Goal: Transaction & Acquisition: Purchase product/service

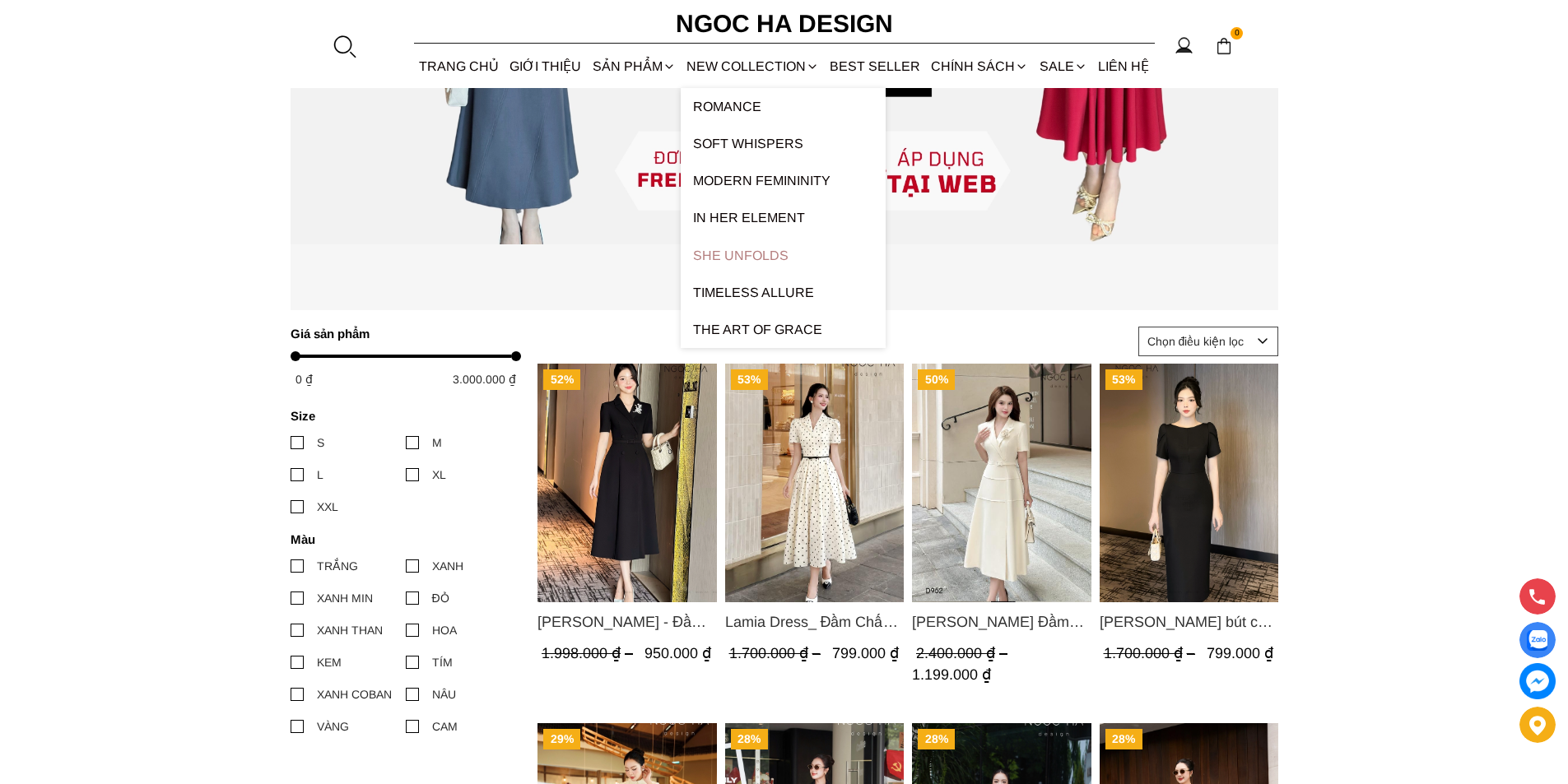
scroll to position [576, 0]
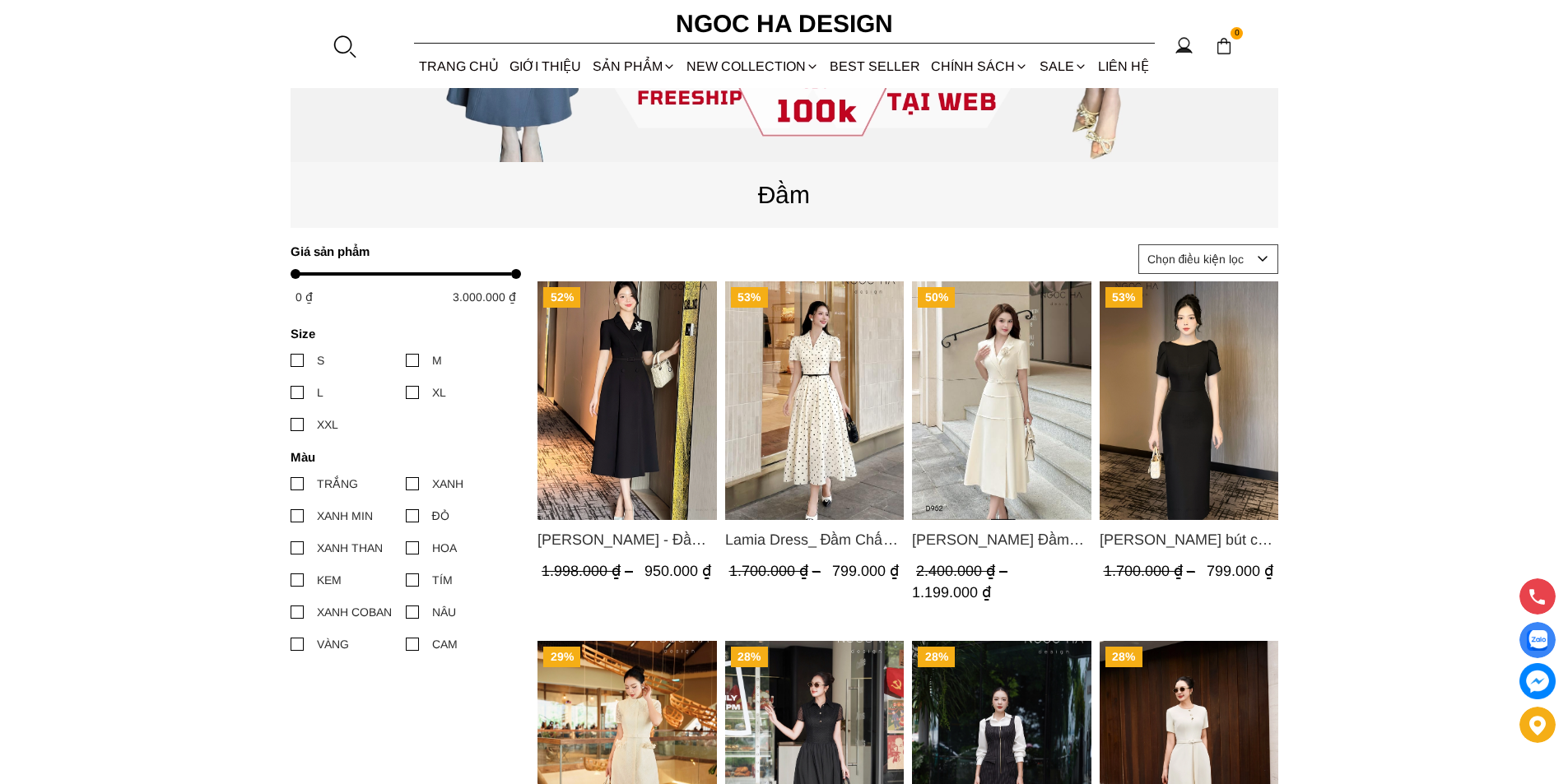
click at [989, 420] on img "Product image - Louisa Dress_ Đầm Cổ Vest Cài Hoa Tùng May Gân Nổi Kèm Đai Màu …" at bounding box center [1002, 400] width 179 height 239
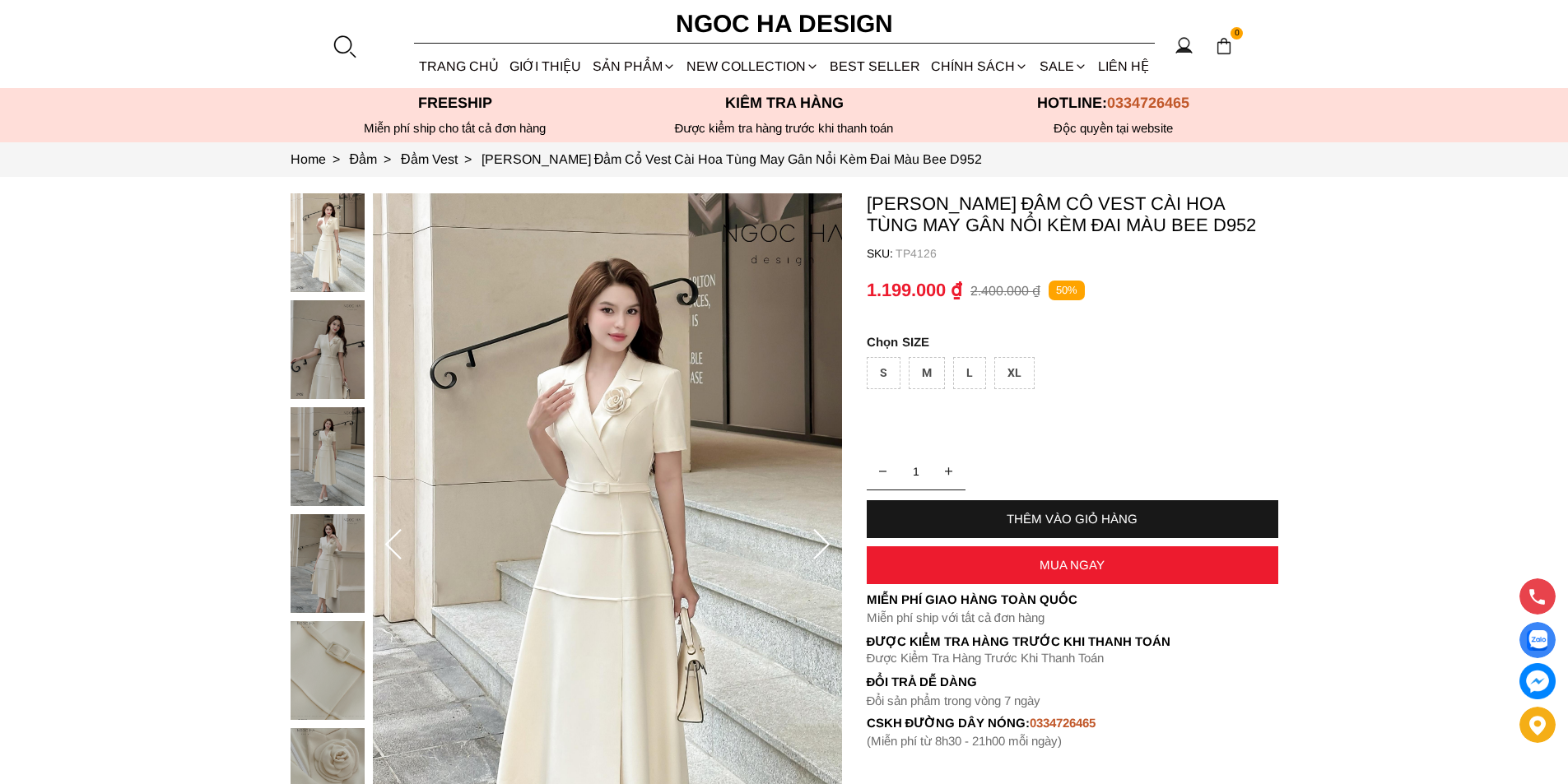
click at [1008, 375] on div "XL" at bounding box center [1014, 373] width 40 height 32
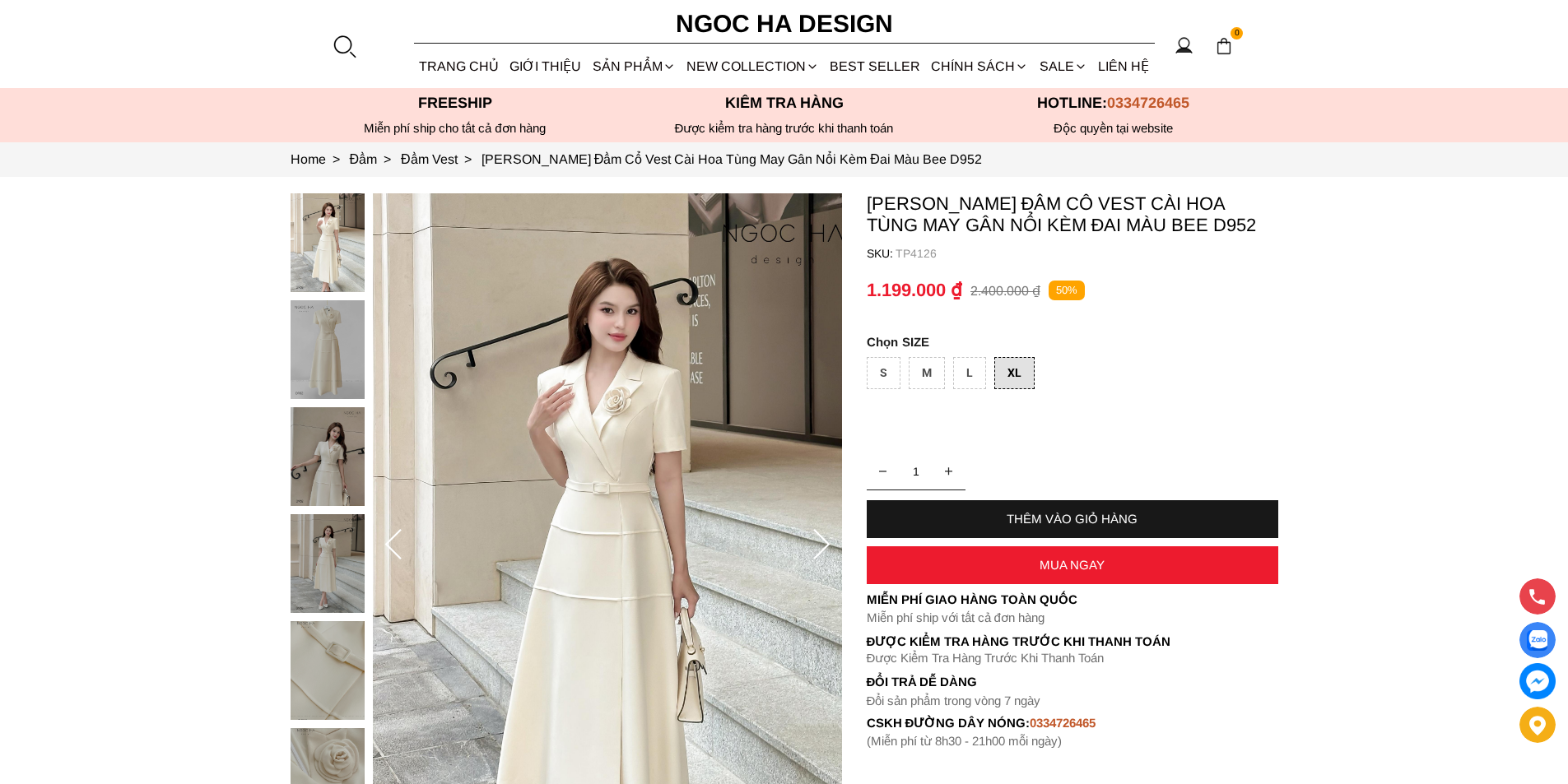
click at [1003, 565] on div "MUA NGAY" at bounding box center [1072, 565] width 411 height 14
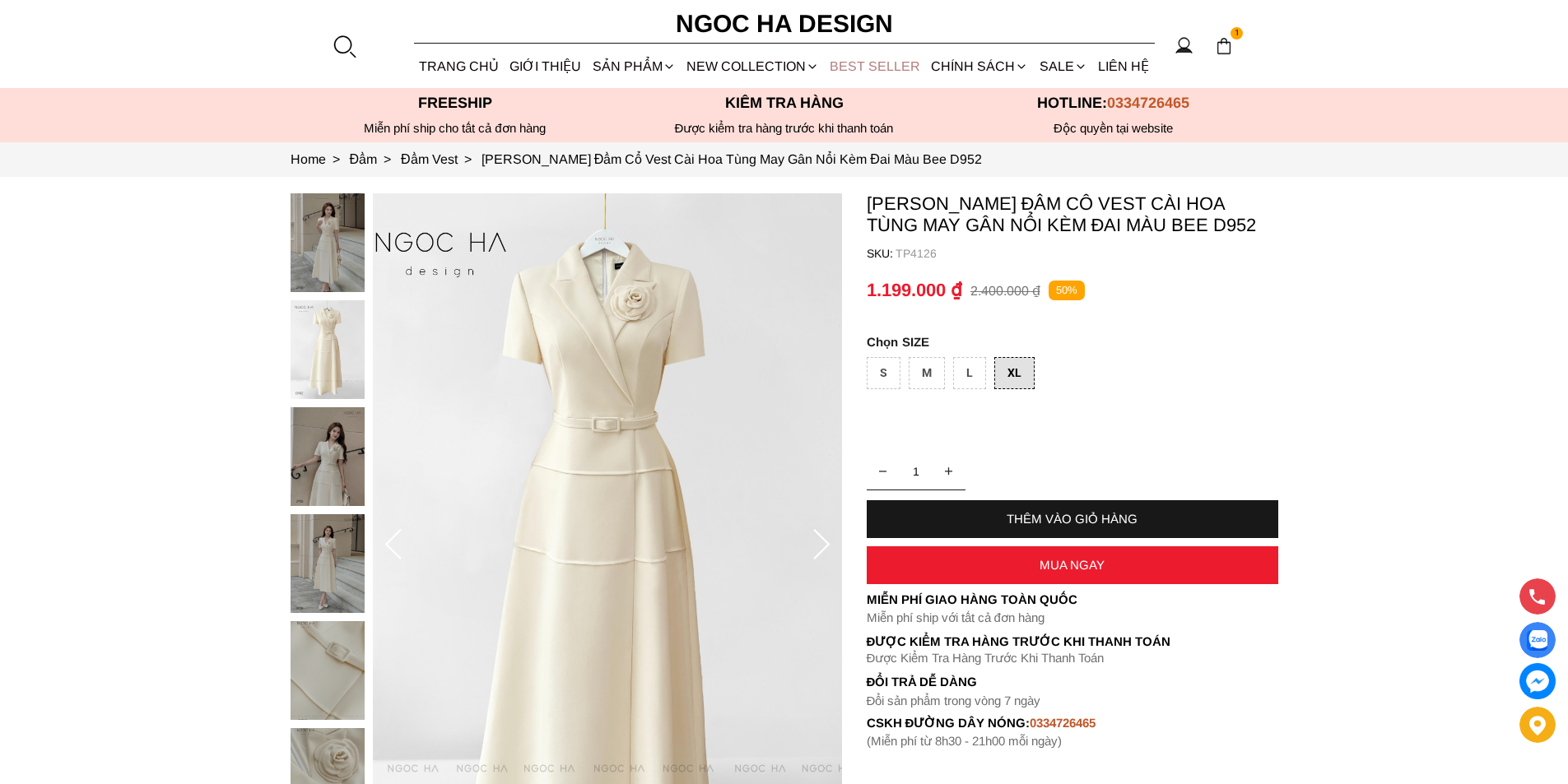
click at [840, 71] on link "BEST SELLER" at bounding box center [875, 66] width 101 height 44
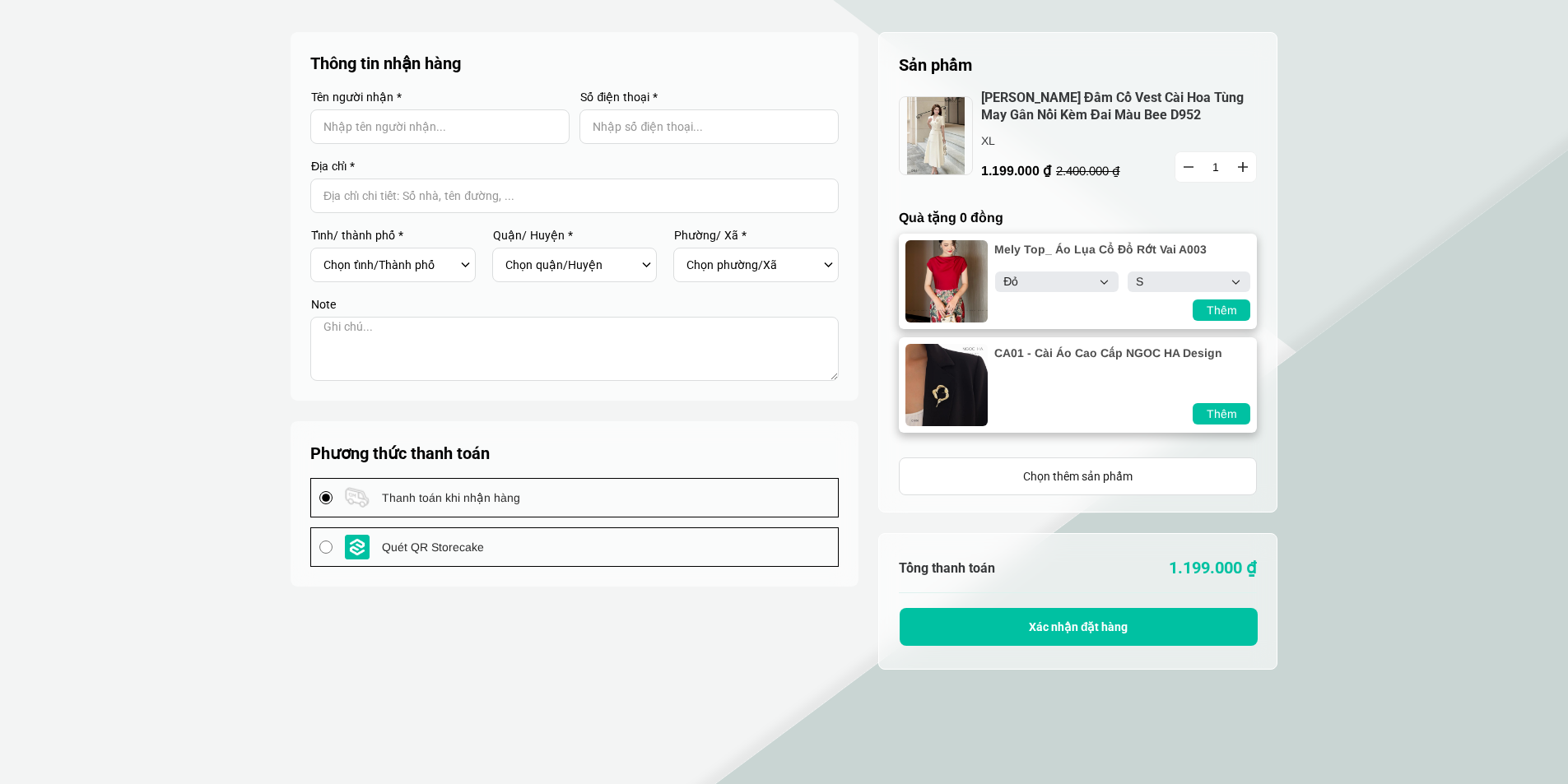
select select "Đỏ"
select select "S"
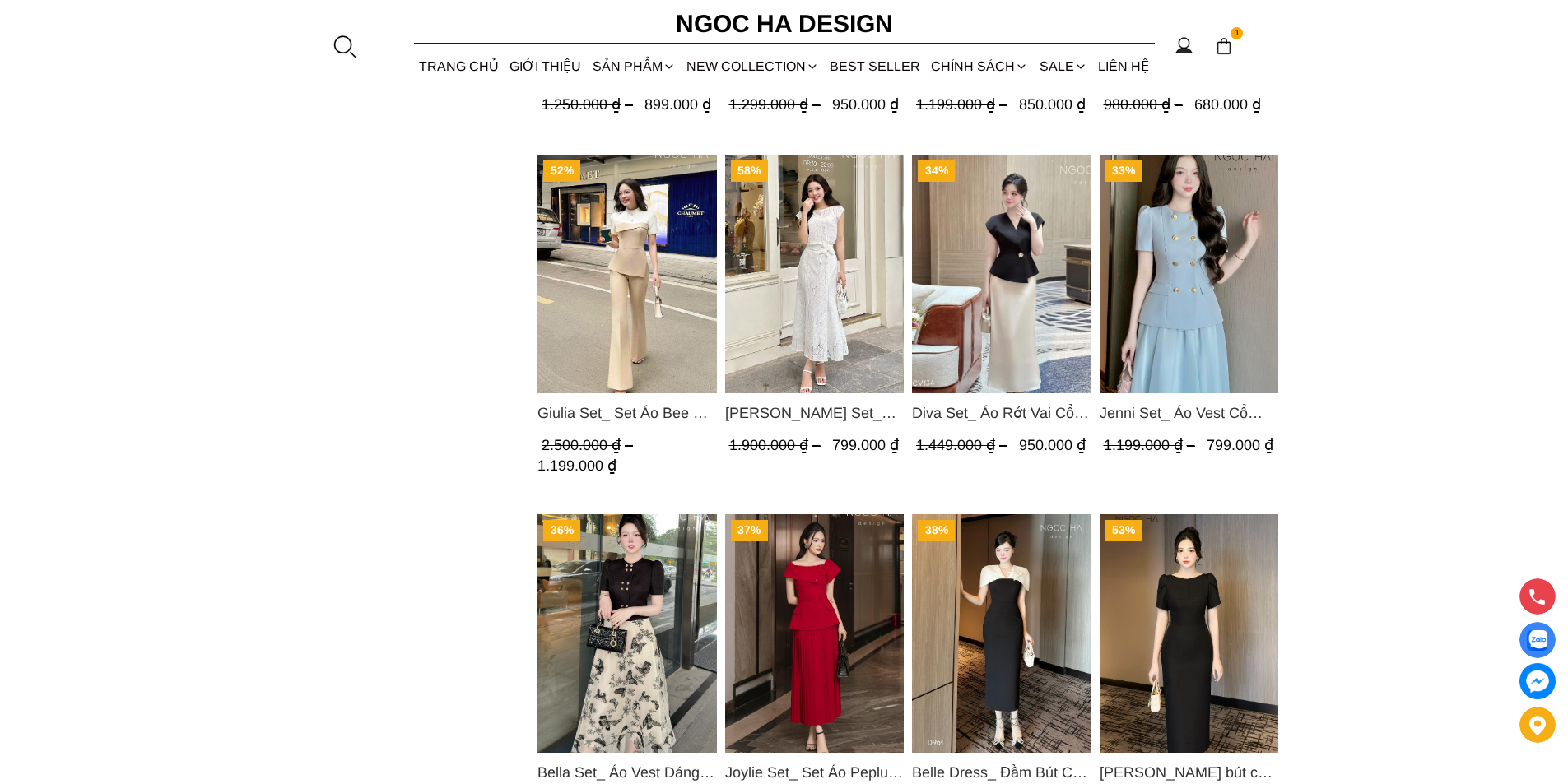
scroll to position [2147, 0]
